Goal: Transaction & Acquisition: Purchase product/service

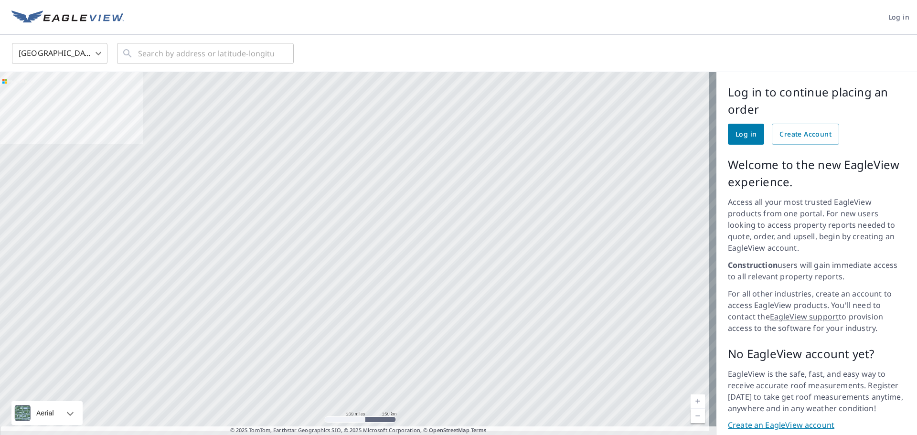
click at [736, 137] on span "Log in" at bounding box center [746, 135] width 21 height 12
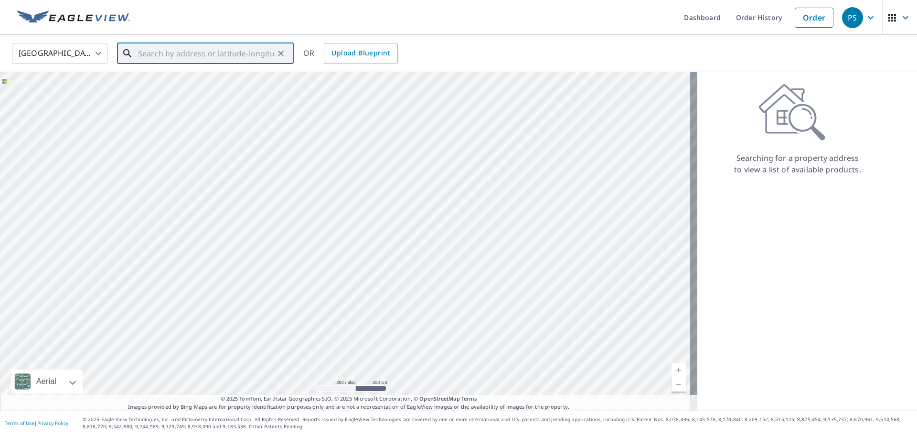
click at [195, 44] on input "text" at bounding box center [206, 53] width 136 height 27
click at [190, 75] on li "2815 E Saguaro Dr Prescott, AZ 86303" at bounding box center [205, 86] width 177 height 32
type input "2815 E Saguaro Dr Prescott, AZ 86303"
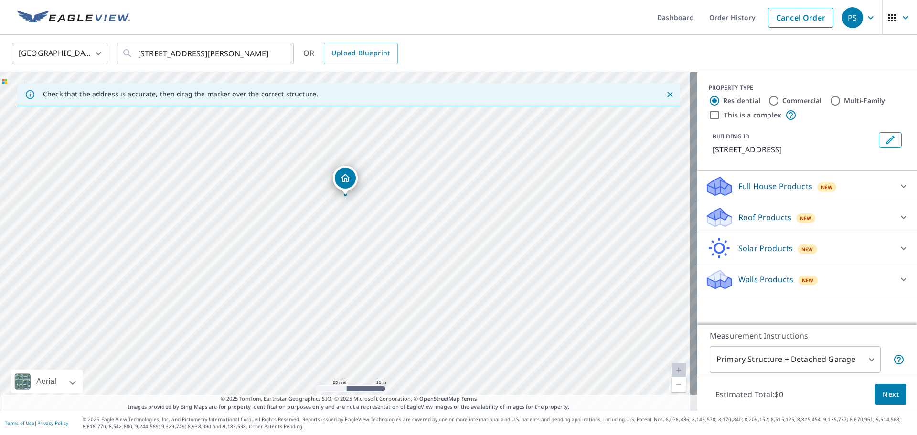
drag, startPoint x: 360, startPoint y: 268, endPoint x: 338, endPoint y: 242, distance: 34.6
click at [338, 242] on div "2815 E Saguaro Dr Prescott, AZ 86303" at bounding box center [349, 241] width 698 height 339
click at [834, 359] on body "PS PS Dashboard Order History Cancel Order PS United States US ​ 2815 E Saguaro…" at bounding box center [458, 217] width 917 height 435
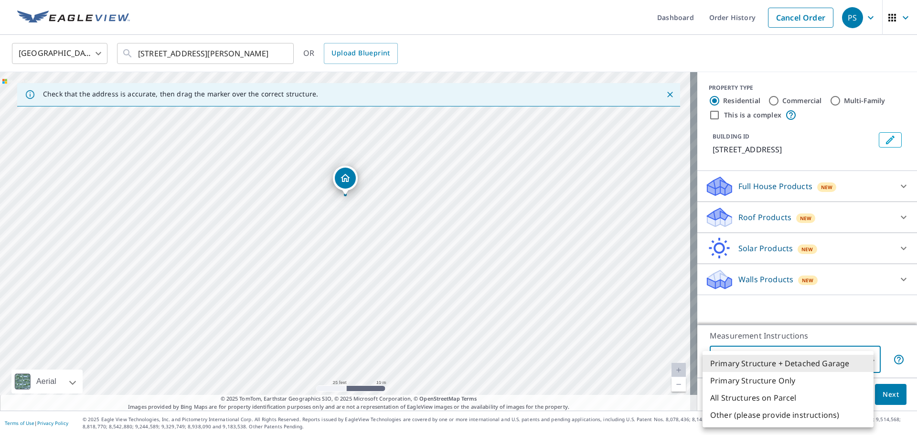
click at [810, 392] on li "All Structures on Parcel" at bounding box center [788, 397] width 171 height 17
type input "3"
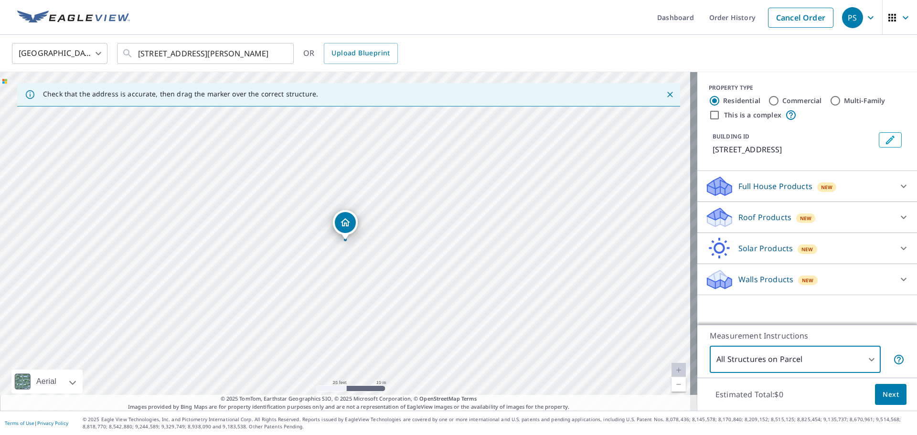
click at [775, 212] on p "Roof Products" at bounding box center [765, 217] width 53 height 11
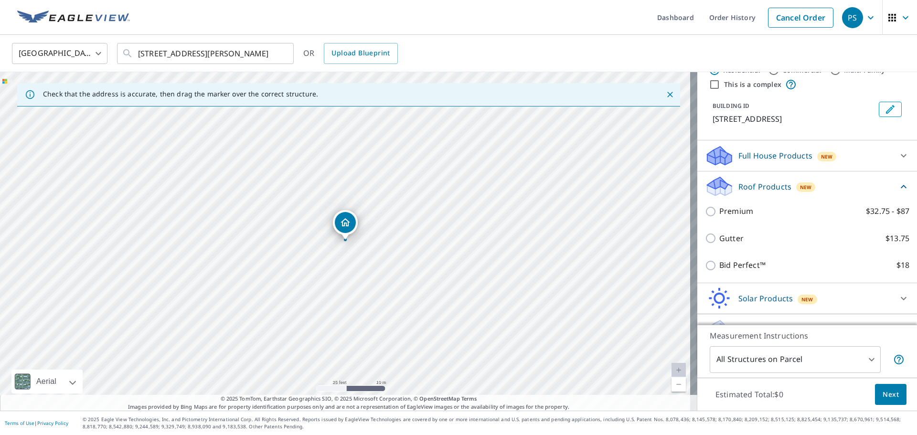
scroll to position [48, 0]
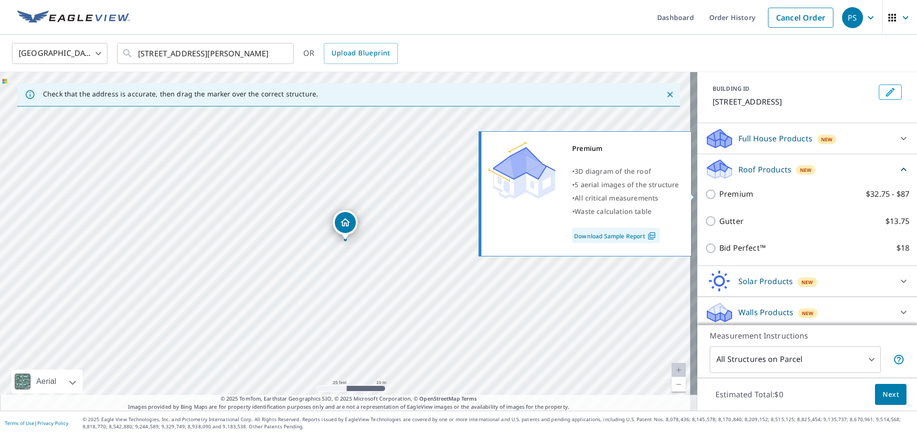
click at [705, 194] on input "Premium $32.75 - $87" at bounding box center [712, 194] width 14 height 11
checkbox input "true"
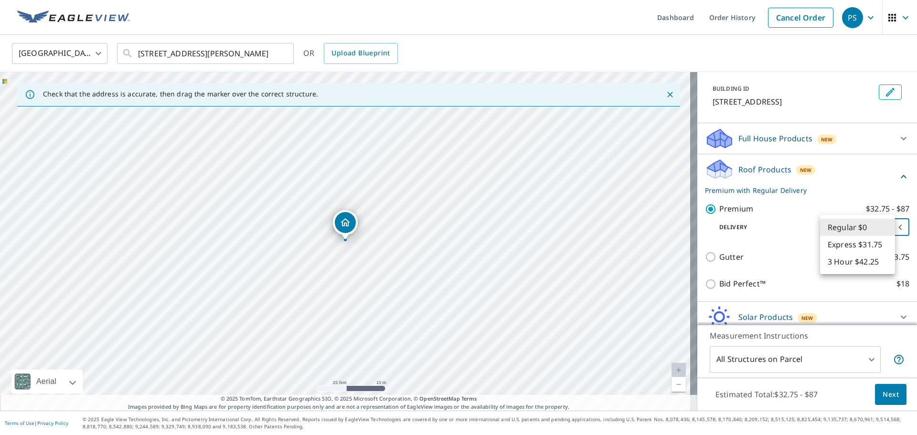
click at [848, 233] on body "PS PS Dashboard Order History Cancel Order PS United States US ​ 2815 E Saguaro…" at bounding box center [458, 217] width 917 height 435
click at [846, 229] on li "Regular $0" at bounding box center [857, 227] width 75 height 17
click at [791, 232] on div "Delivery Regular $0 8 ​" at bounding box center [807, 225] width 204 height 21
click at [886, 396] on span "Next" at bounding box center [891, 395] width 16 height 12
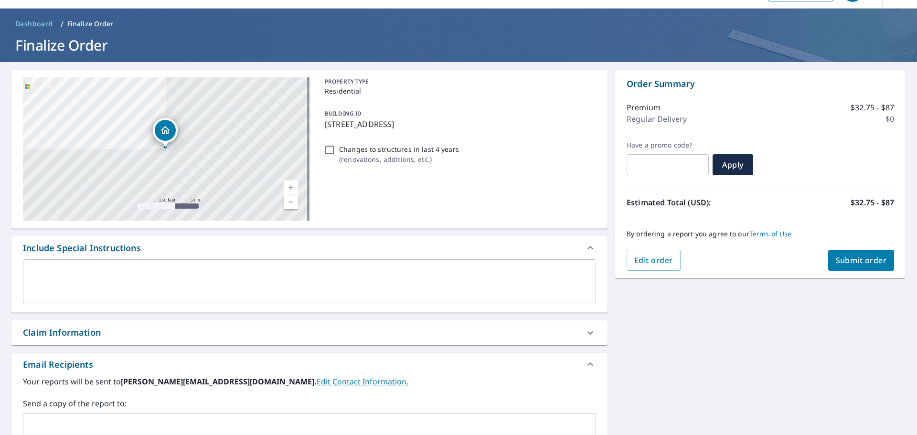
scroll to position [96, 0]
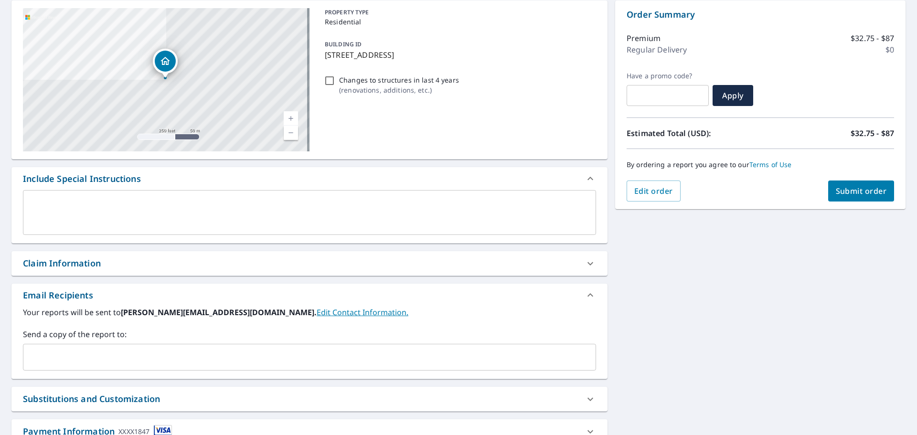
click at [289, 198] on div "x ​" at bounding box center [309, 212] width 573 height 45
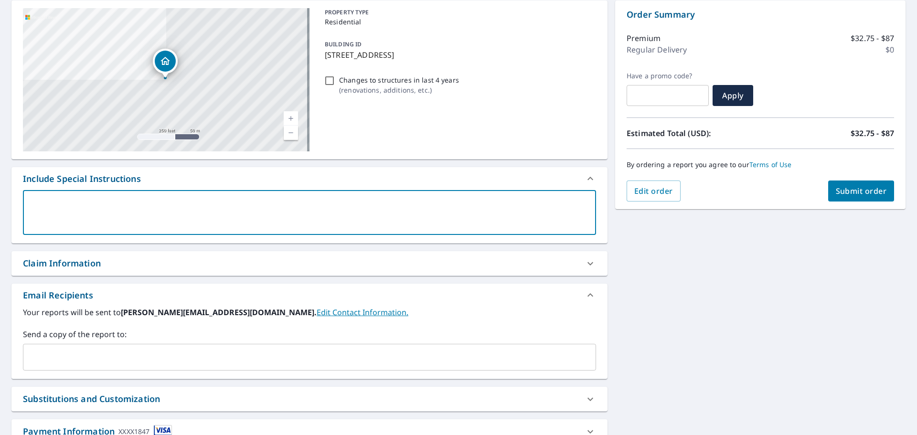
type textarea "P"
type textarea "x"
type textarea "Pl"
type textarea "x"
type textarea "Ple"
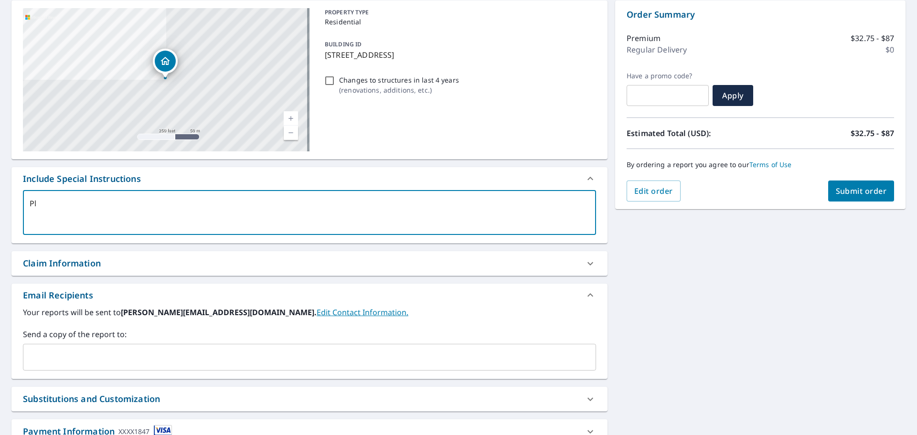
type textarea "x"
type textarea "Plea"
type textarea "x"
type textarea "Pleas"
type textarea "x"
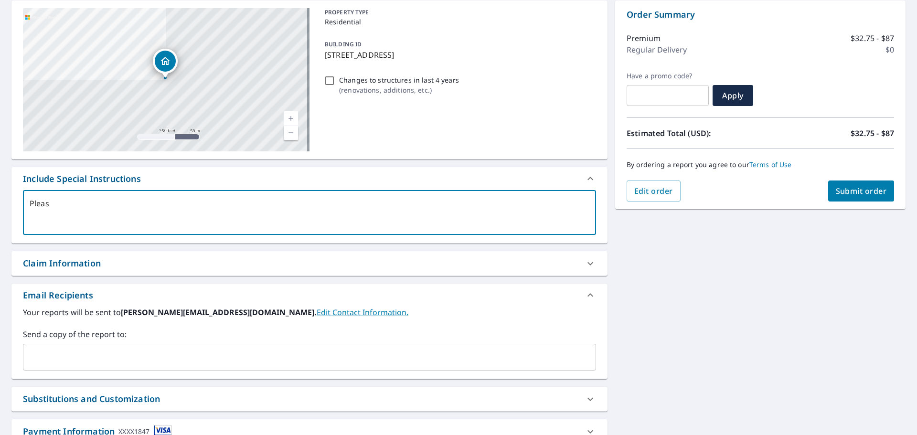
type textarea "Please"
type textarea "x"
type textarea "Please"
type textarea "x"
type textarea "Please d"
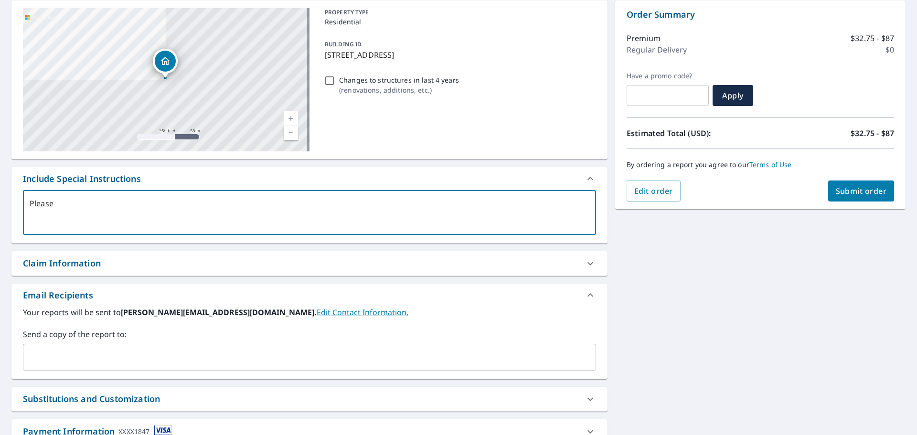
type textarea "x"
type textarea "Please do"
type textarea "x"
type textarea "Please do"
type textarea "x"
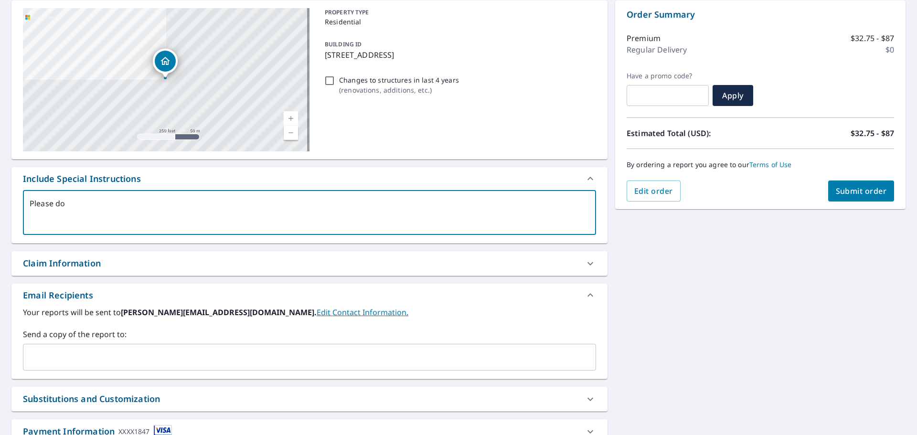
type textarea "Please do t"
type textarea "x"
type textarea "Please do th"
type textarea "x"
type textarea "Please do the"
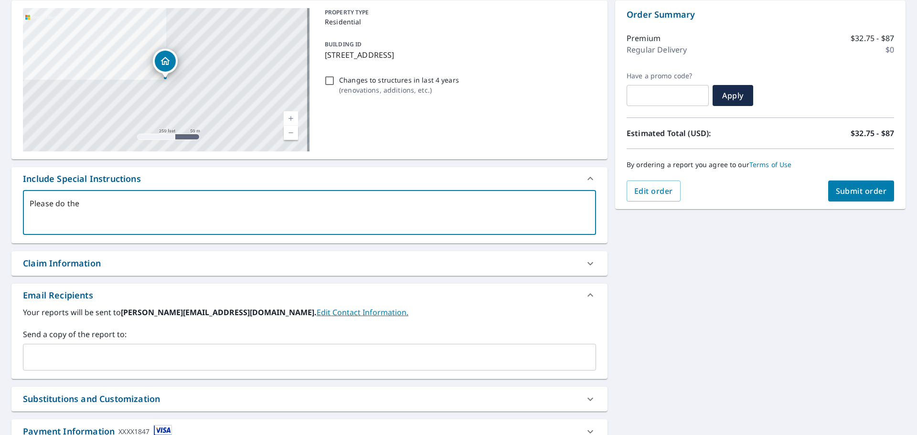
type textarea "x"
type textarea "Please do the"
type textarea "x"
type textarea "Please do the h"
type textarea "x"
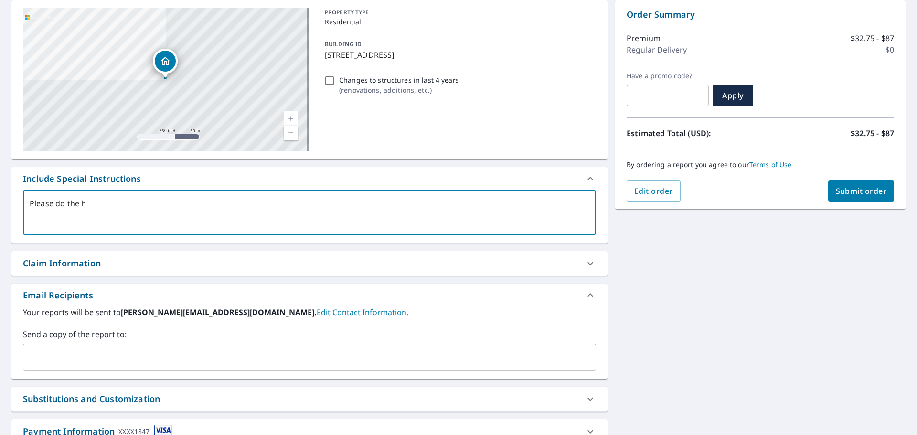
type textarea "Please do the ho"
type textarea "x"
type textarea "Please do the hou"
type textarea "x"
type textarea "Please do the hous"
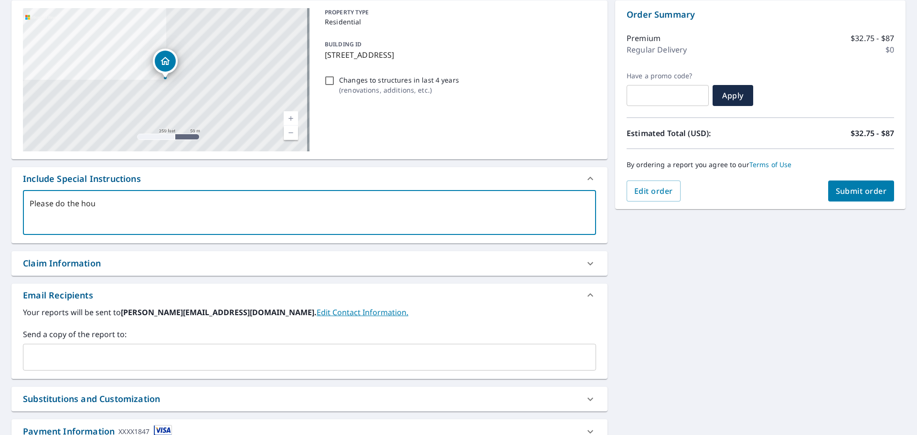
type textarea "x"
type textarea "Please do the house"
type textarea "x"
type textarea "Please do the house"
type textarea "x"
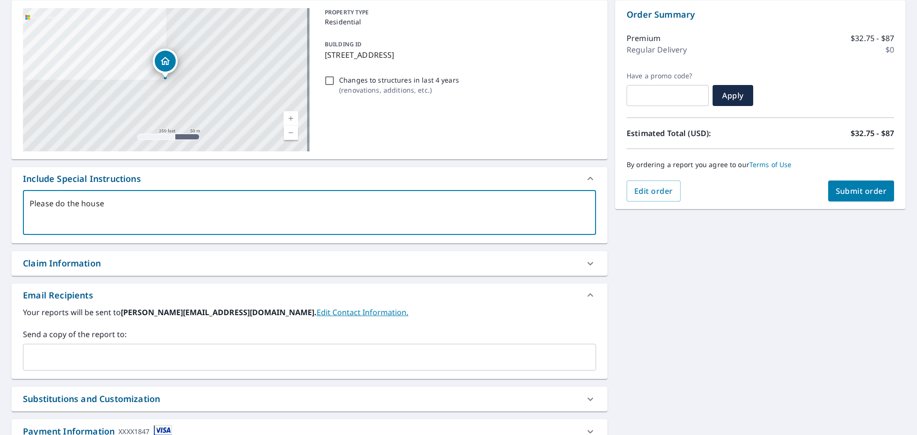
type textarea "Please do the house a"
type textarea "x"
type textarea "Please do the house an"
type textarea "x"
type textarea "Please do the house and"
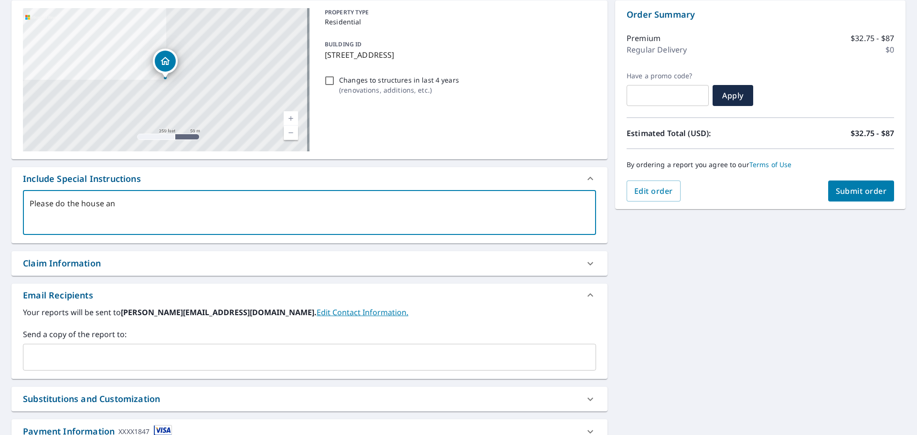
type textarea "x"
type textarea "Please do the house and"
type textarea "x"
type textarea "Please do the house and d"
type textarea "x"
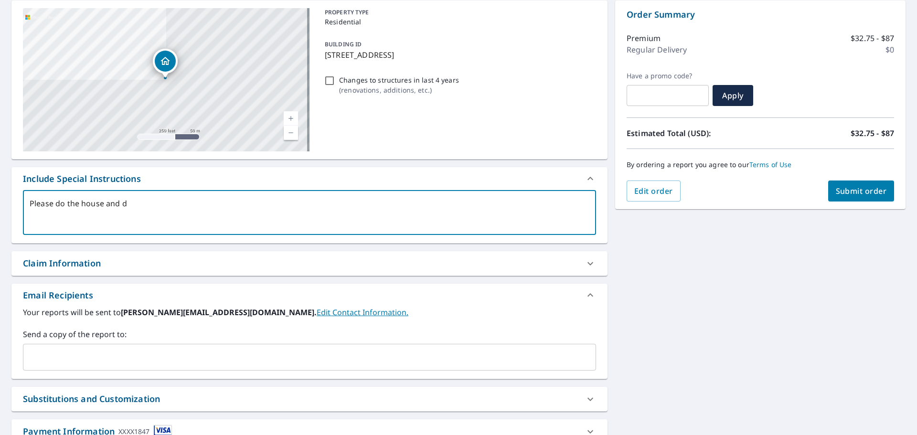
type textarea "Please do the house and de"
type textarea "x"
type textarea "Please do the house and det"
type textarea "x"
type textarea "Please do the house and deta"
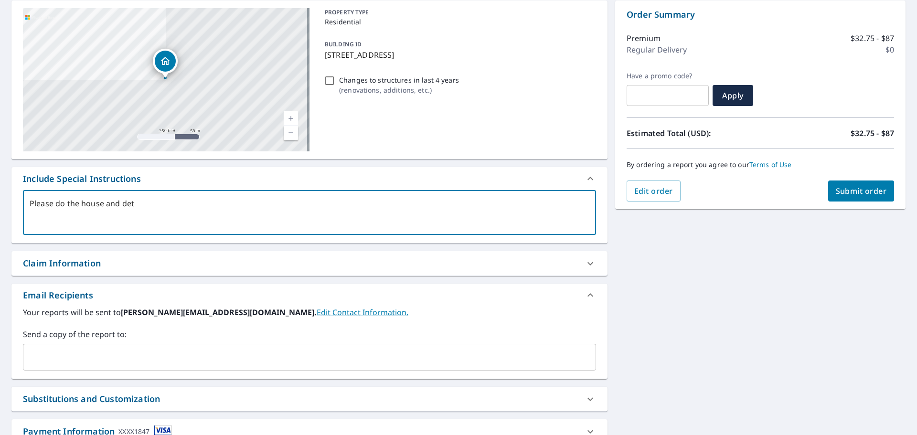
type textarea "x"
type textarea "Please do the house and detac"
type textarea "x"
type textarea "Please do the house and detach"
type textarea "x"
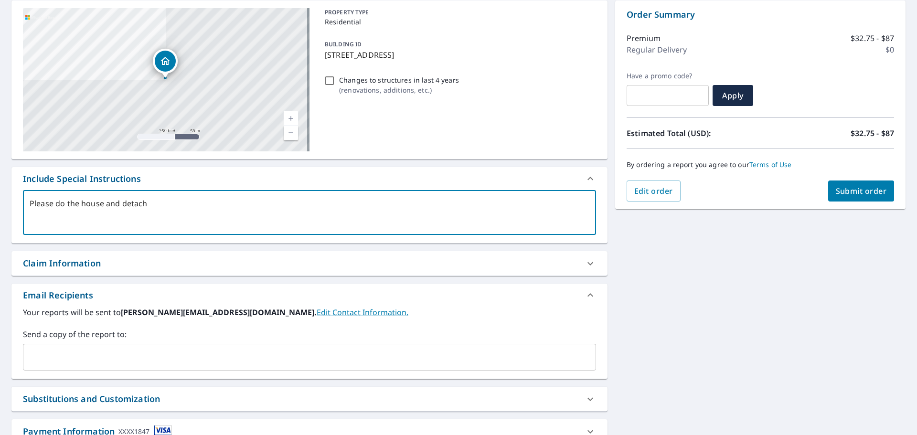
type textarea "Please do the house and detache"
type textarea "x"
type textarea "Please do the house and detached"
type textarea "x"
type textarea "Please do the house and detached"
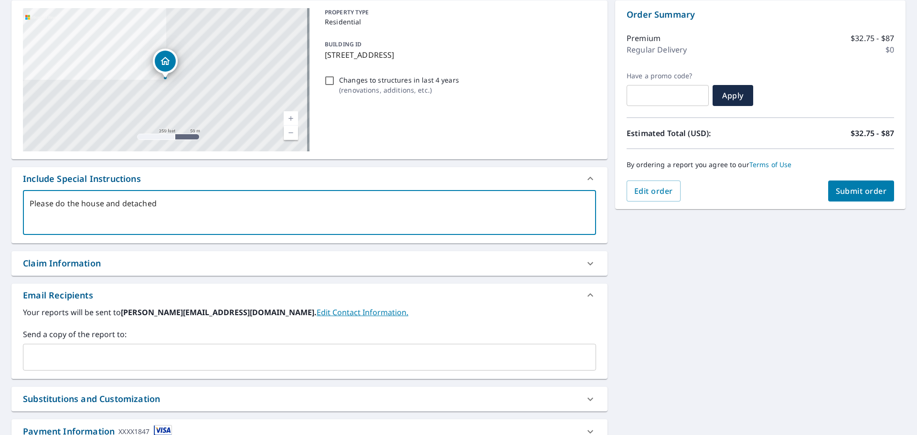
type textarea "x"
type textarea "Please do the house and detached s"
type textarea "x"
type textarea "Please do the house and detached sh"
type textarea "x"
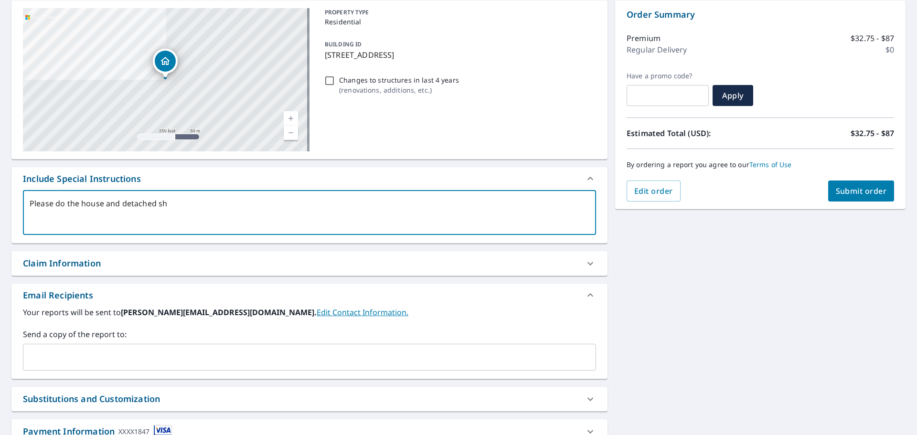
type textarea "Please do the house and detached she"
type textarea "x"
type textarea "Please do the house and detached shed"
type textarea "x"
type textarea "Please do the house and detached shed."
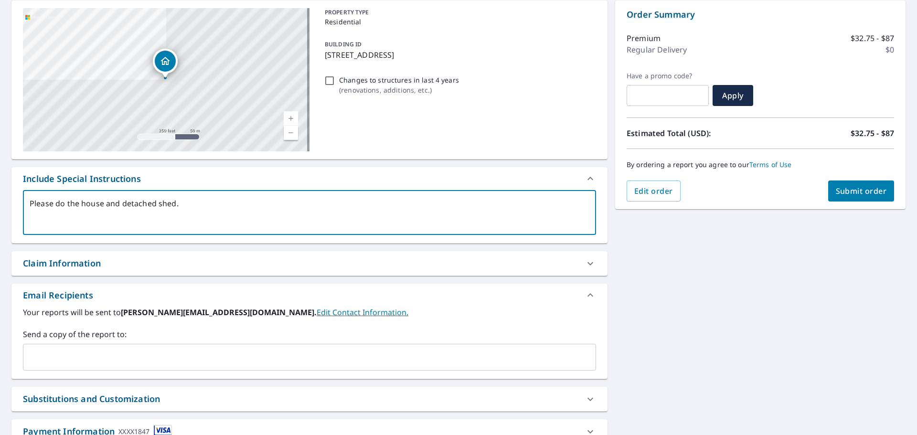
type textarea "x"
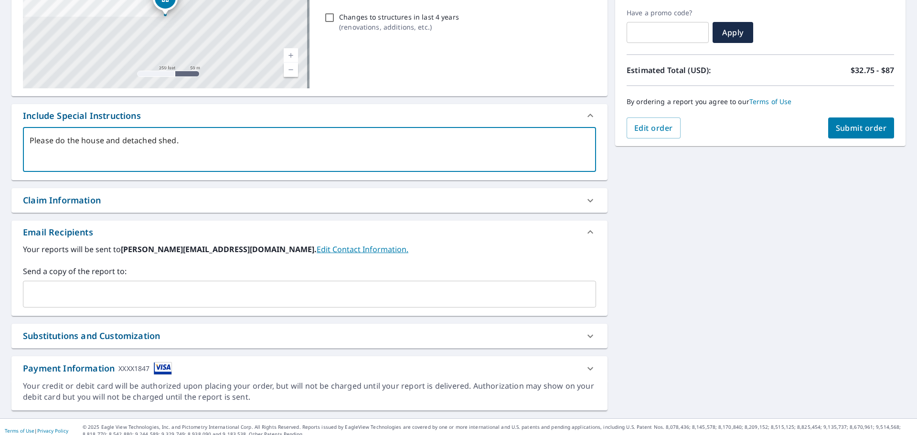
scroll to position [166, 0]
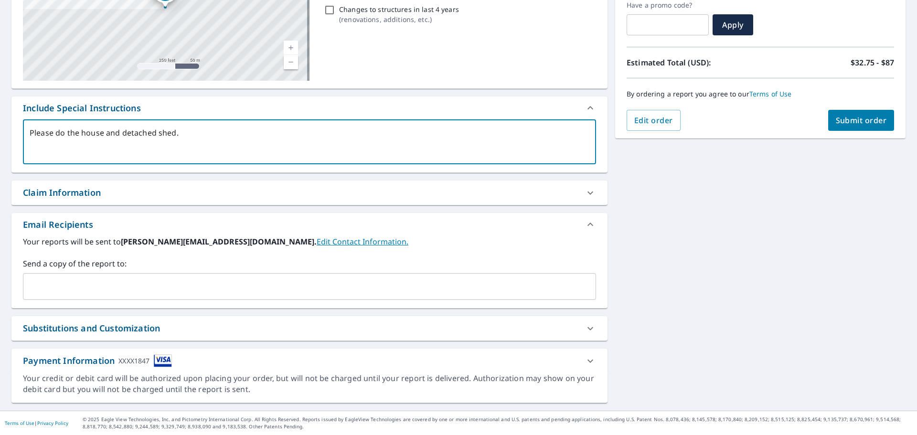
type textarea "Please do the house and detached shed."
type textarea "x"
click at [200, 288] on input "text" at bounding box center [302, 287] width 550 height 18
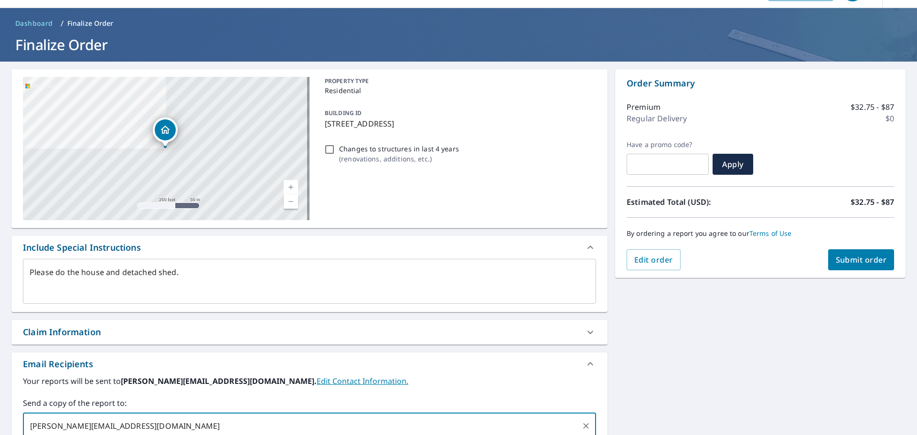
scroll to position [0, 0]
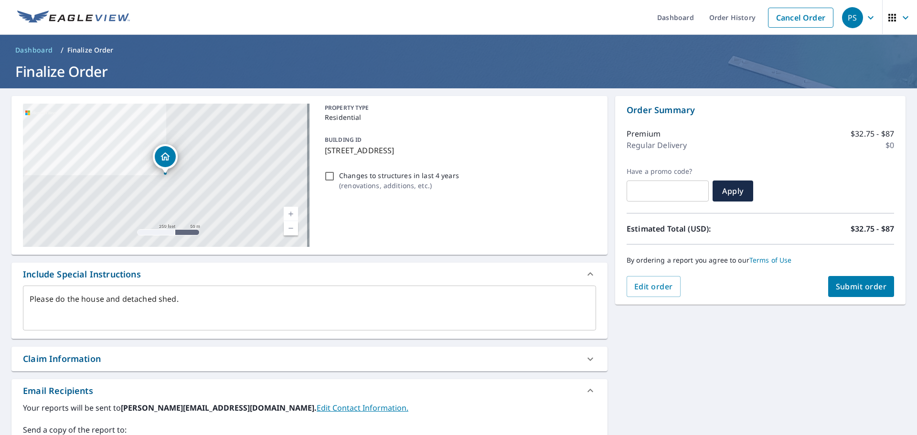
type input "joseph@mm-roofing.com"
type textarea "x"
click at [840, 285] on span "Submit order" at bounding box center [861, 286] width 51 height 11
type textarea "x"
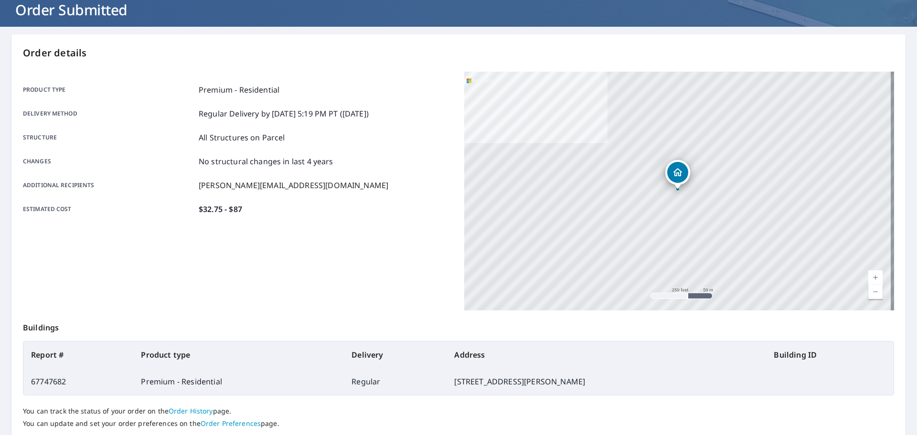
scroll to position [127, 0]
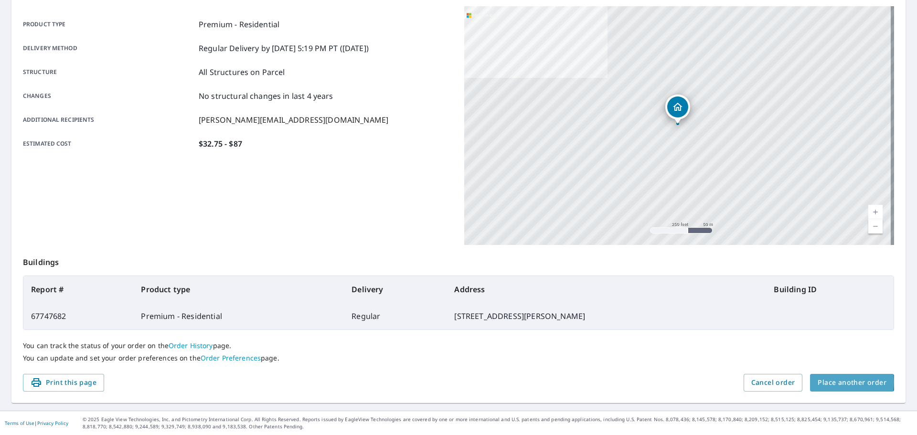
click at [839, 382] on span "Place another order" at bounding box center [852, 383] width 69 height 12
